Goal: Transaction & Acquisition: Purchase product/service

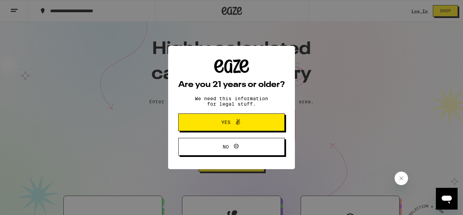
click at [245, 122] on span "Yes" at bounding box center [232, 122] width 52 height 9
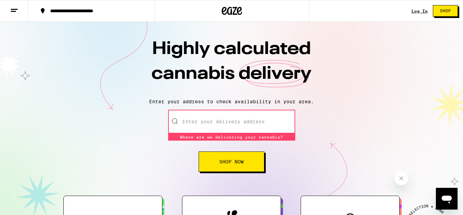
click at [227, 171] on button "Shop Now" at bounding box center [232, 161] width 66 height 20
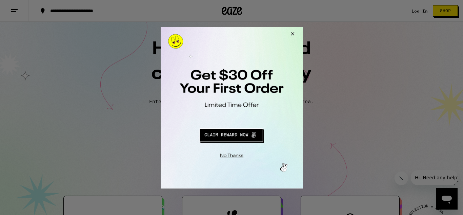
click at [20, 13] on div at bounding box center [231, 107] width 463 height 215
click at [295, 32] on button "Close Modal" at bounding box center [291, 34] width 18 height 16
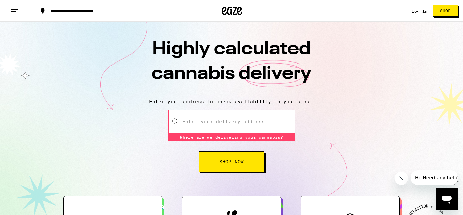
click at [14, 8] on icon at bounding box center [14, 10] width 8 height 8
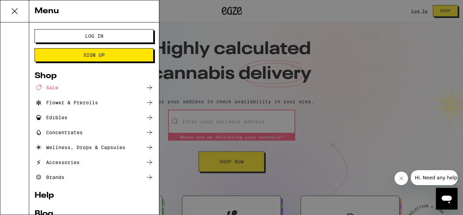
click at [72, 104] on div "Flower & Prerolls" at bounding box center [66, 102] width 63 height 8
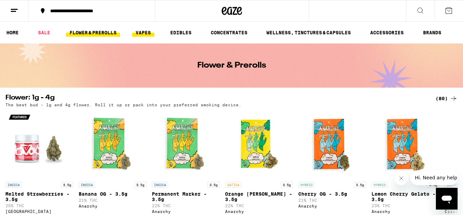
click at [154, 32] on link "VAPES" at bounding box center [143, 32] width 22 height 8
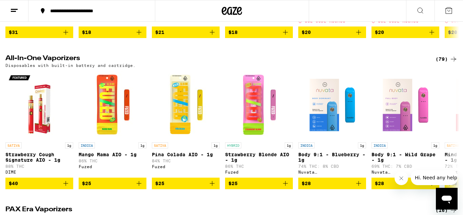
scroll to position [348, 0]
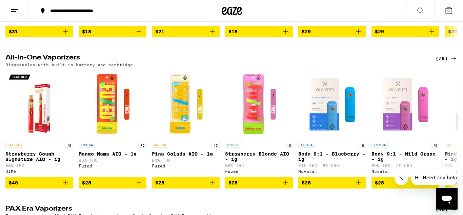
click at [446, 61] on div "(79)" at bounding box center [447, 58] width 22 height 8
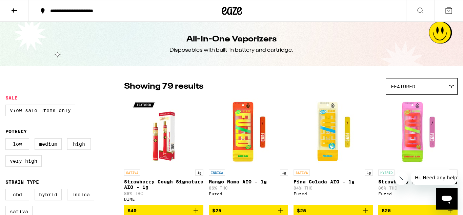
click at [418, 86] on div "Featured" at bounding box center [421, 86] width 71 height 16
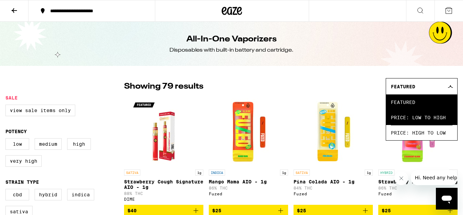
click at [413, 116] on span "Price: Low to High" at bounding box center [422, 117] width 62 height 15
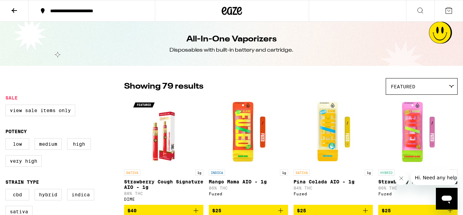
click at [11, 8] on icon at bounding box center [14, 10] width 8 height 8
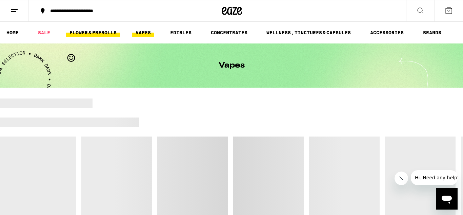
click at [90, 29] on link "FLOWER & PREROLLS" at bounding box center [93, 32] width 54 height 8
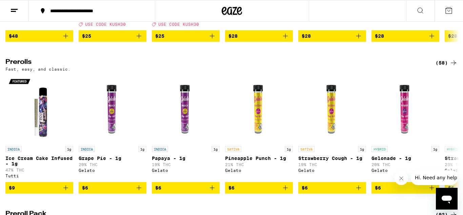
scroll to position [350, 0]
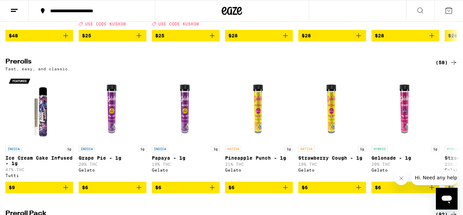
click at [452, 66] on icon at bounding box center [454, 62] width 8 height 8
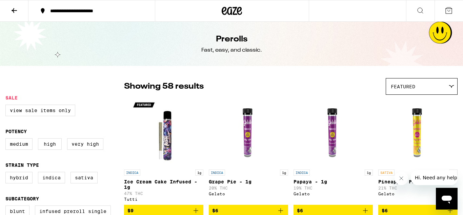
click at [423, 88] on div "Featured" at bounding box center [421, 86] width 71 height 16
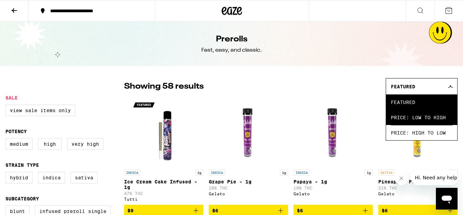
click at [421, 115] on span "Price: Low to High" at bounding box center [422, 117] width 62 height 15
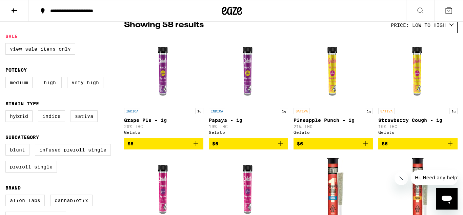
scroll to position [65, 0]
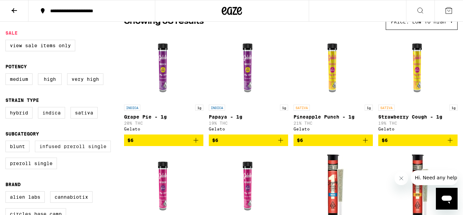
click at [77, 150] on label "Infused Preroll Single" at bounding box center [73, 146] width 76 height 12
click at [7, 142] on input "Infused Preroll Single" at bounding box center [7, 141] width 0 height 0
checkbox input "true"
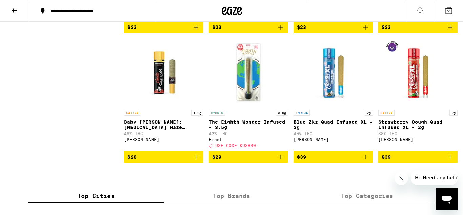
scroll to position [679, 0]
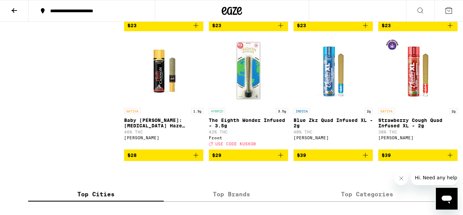
click at [235, 128] on p "The Eighth Wonder Infused - 3.5g" at bounding box center [248, 122] width 79 height 11
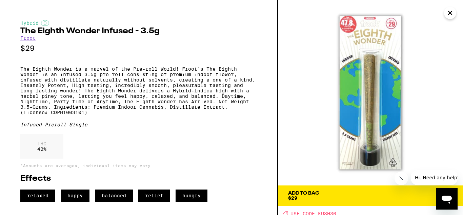
click at [449, 14] on icon "Close" at bounding box center [450, 12] width 3 height 3
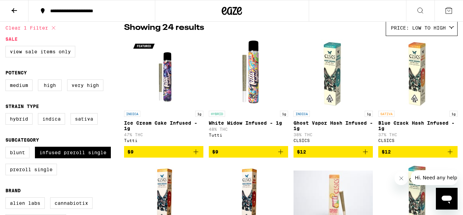
scroll to position [61, 0]
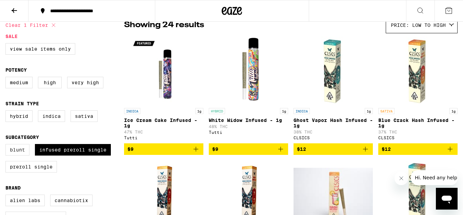
click at [19, 155] on label "Blunt" at bounding box center [17, 150] width 24 height 12
click at [7, 145] on input "Blunt" at bounding box center [7, 145] width 0 height 0
checkbox input "true"
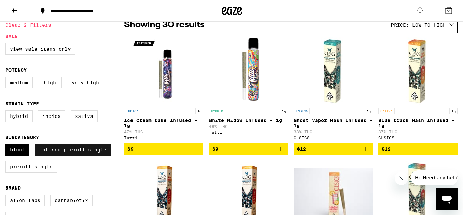
click at [46, 155] on label "Infused Preroll Single" at bounding box center [73, 150] width 76 height 12
click at [7, 145] on input "Infused Preroll Single" at bounding box center [7, 145] width 0 height 0
checkbox input "false"
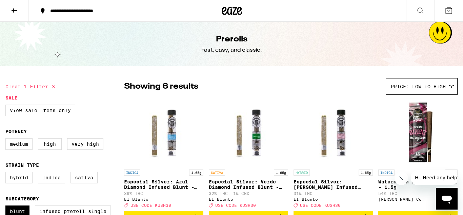
click at [5, 15] on button at bounding box center [14, 10] width 28 height 21
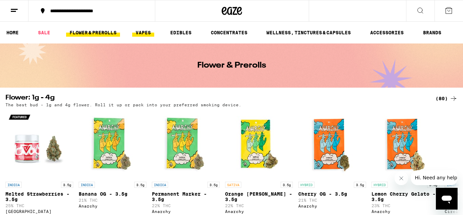
click at [138, 28] on link "VAPES" at bounding box center [143, 32] width 22 height 8
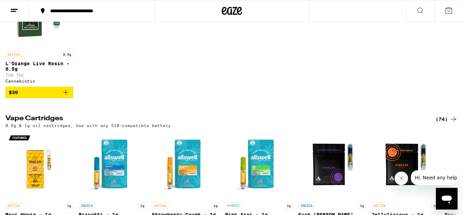
scroll to position [131, 0]
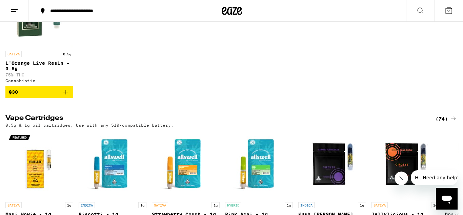
click at [451, 121] on icon at bounding box center [454, 119] width 8 height 8
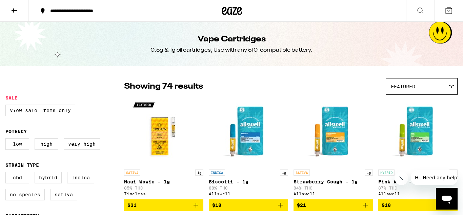
click at [410, 84] on span "Featured" at bounding box center [403, 86] width 24 height 5
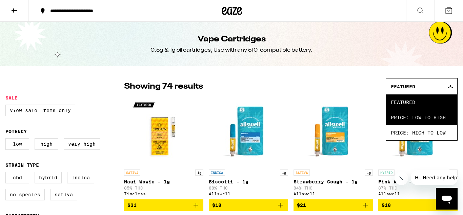
click at [411, 122] on span "Price: Low to High" at bounding box center [422, 117] width 62 height 15
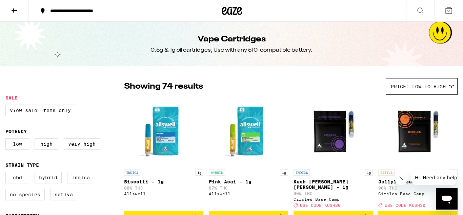
click at [19, 7] on button at bounding box center [14, 10] width 28 height 21
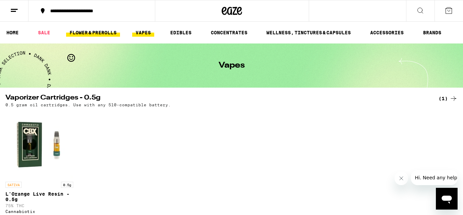
click at [111, 36] on link "FLOWER & PREROLLS" at bounding box center [93, 32] width 54 height 8
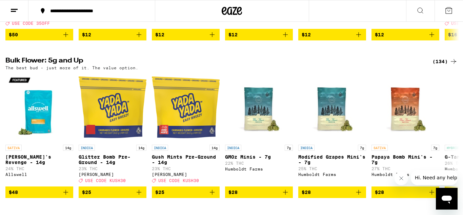
scroll to position [195, 0]
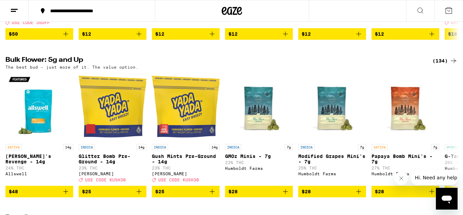
click at [444, 65] on div "(134)" at bounding box center [445, 61] width 25 height 8
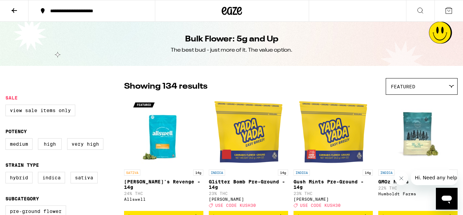
click at [416, 91] on div "Featured" at bounding box center [421, 86] width 71 height 16
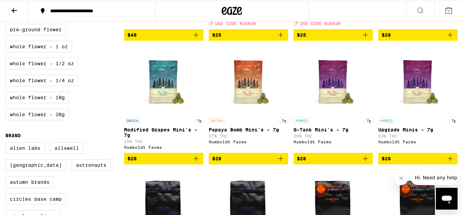
scroll to position [182, 0]
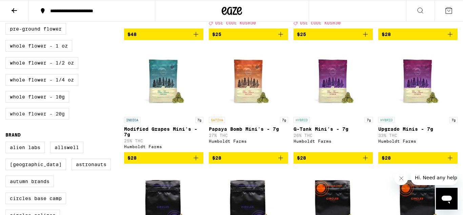
click at [51, 119] on label "Whole Flower - 20g" at bounding box center [37, 114] width 64 height 12
click at [7, 24] on input "Whole Flower - 20g" at bounding box center [7, 24] width 0 height 0
checkbox input "true"
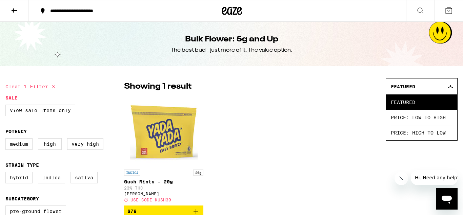
click at [14, 10] on icon at bounding box center [14, 10] width 5 height 5
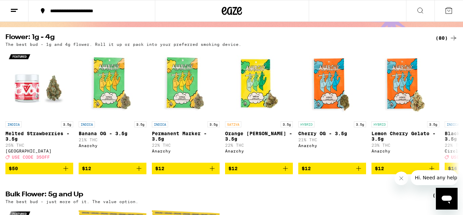
scroll to position [61, 0]
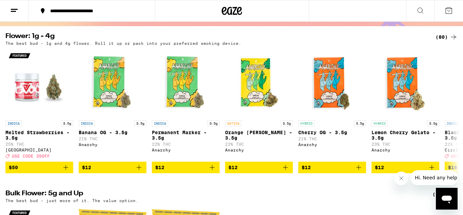
click at [450, 36] on icon at bounding box center [454, 37] width 8 height 8
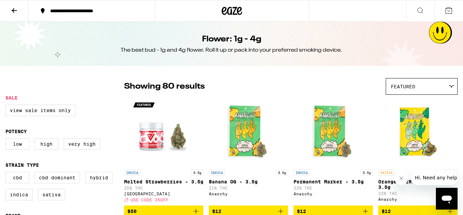
click at [435, 101] on img "Open page for Orange Runtz - 3.5g from Anarchy" at bounding box center [418, 132] width 68 height 68
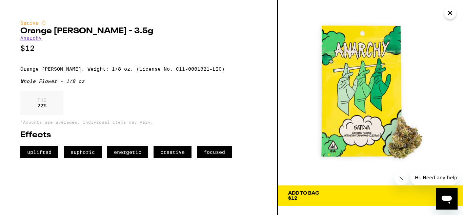
click at [453, 11] on icon "Close" at bounding box center [450, 13] width 8 height 10
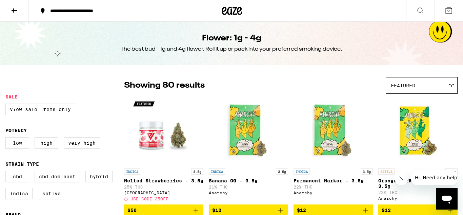
click at [425, 80] on div "Featured" at bounding box center [421, 85] width 71 height 16
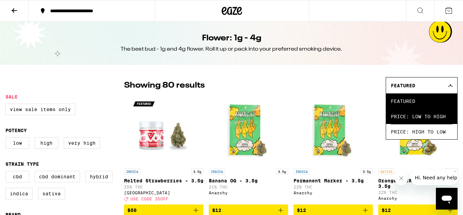
click at [423, 117] on span "Price: Low to High" at bounding box center [422, 116] width 62 height 15
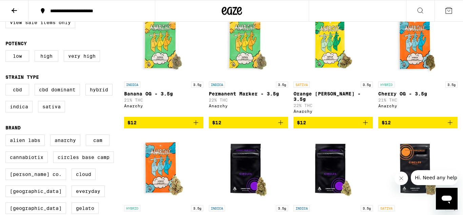
scroll to position [85, 0]
